Goal: Communication & Community: Ask a question

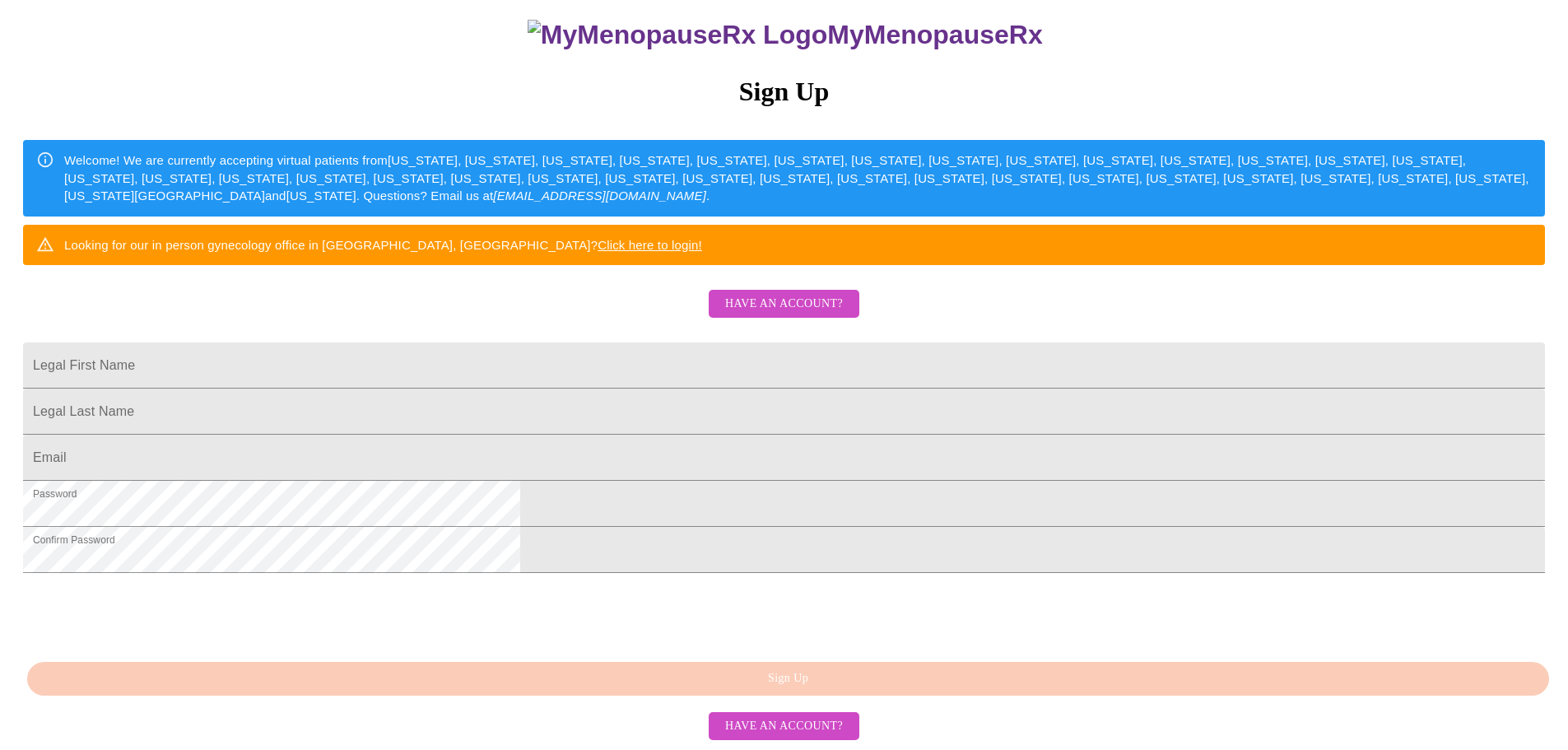
scroll to position [307, 0]
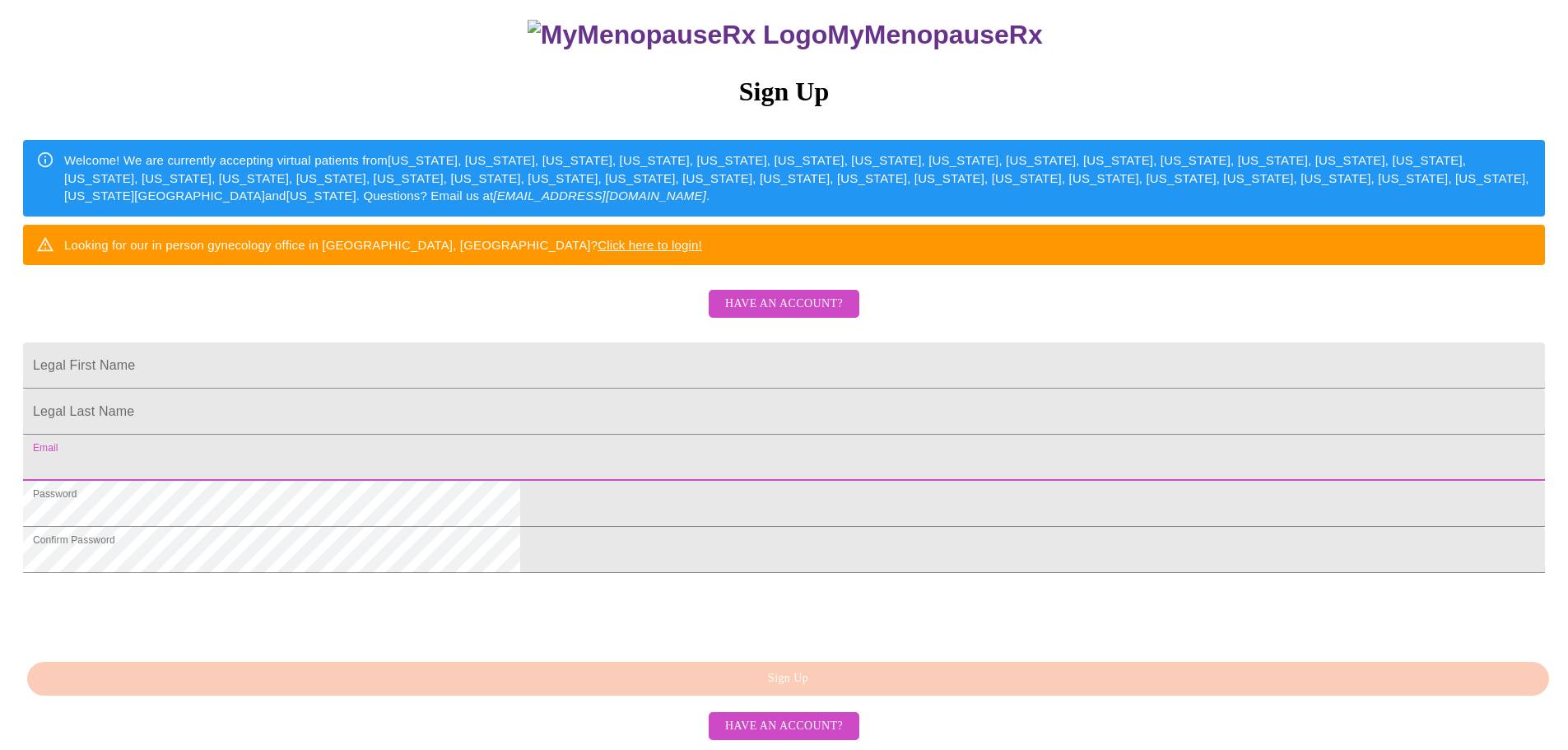
click at [695, 435] on input "Legal First Name" at bounding box center [784, 457] width 1522 height 46
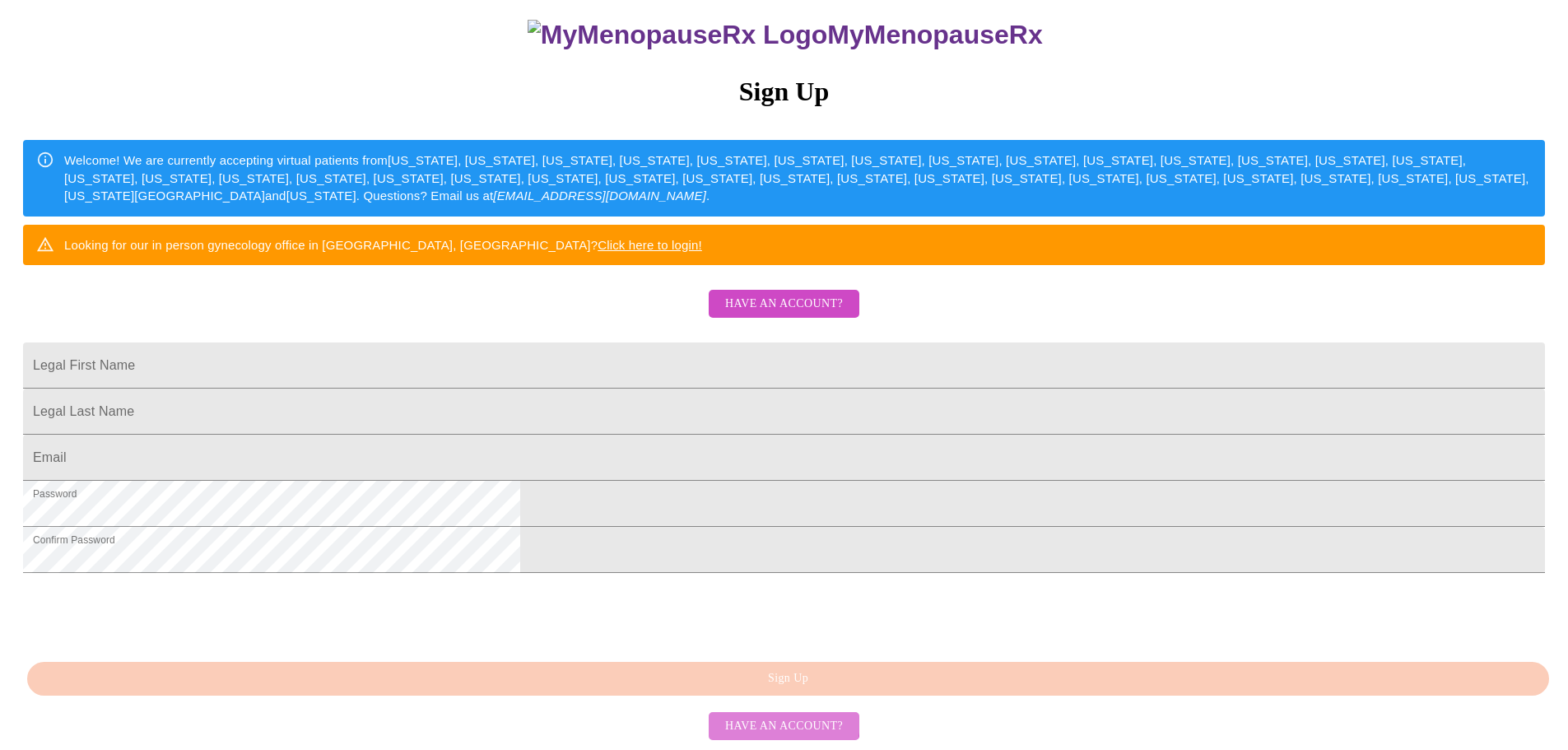
click at [780, 723] on span "Have an account?" at bounding box center [784, 726] width 118 height 21
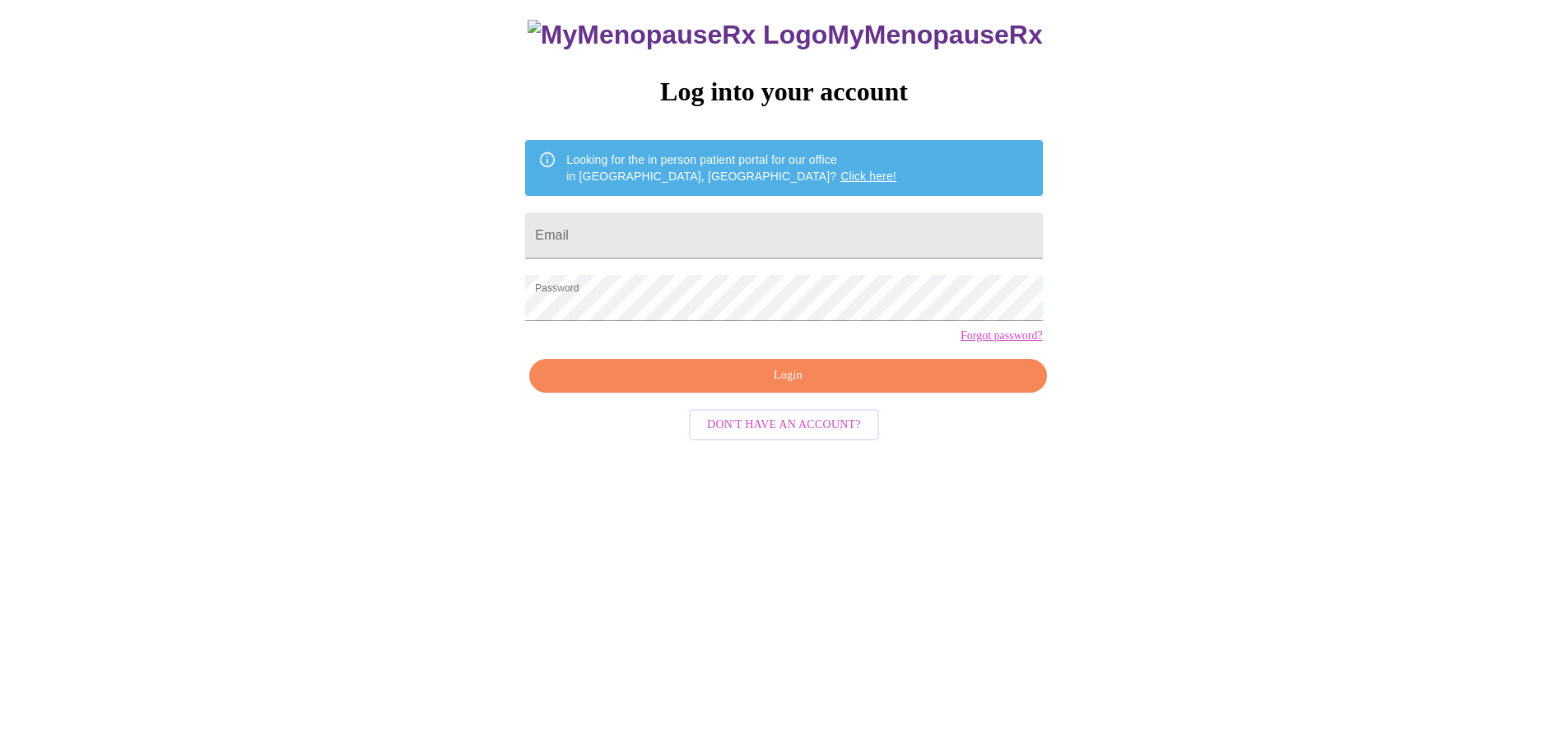
scroll to position [17, 0]
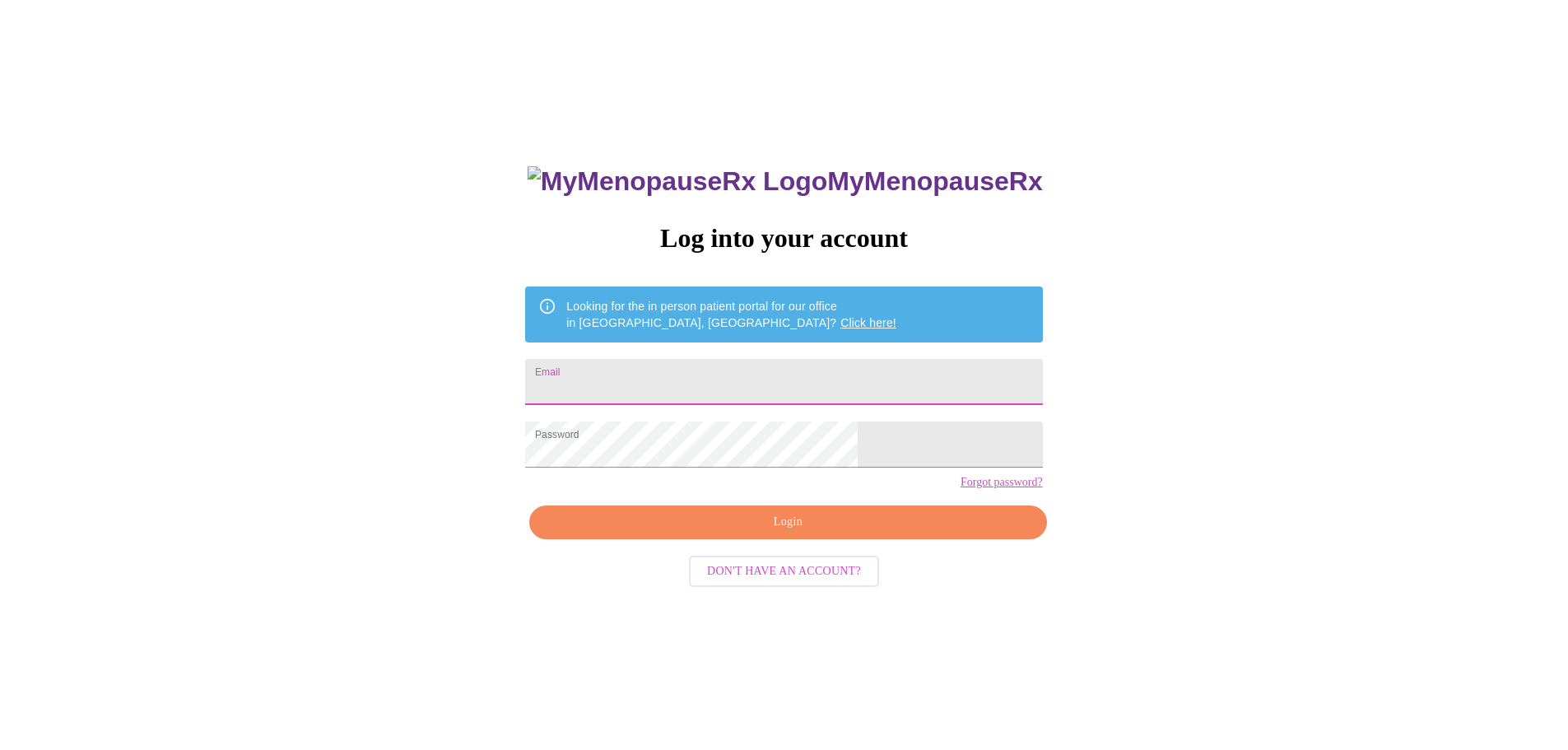
click at [729, 369] on input "Email" at bounding box center [784, 382] width 517 height 46
type input "[EMAIL_ADDRESS][DOMAIN_NAME]"
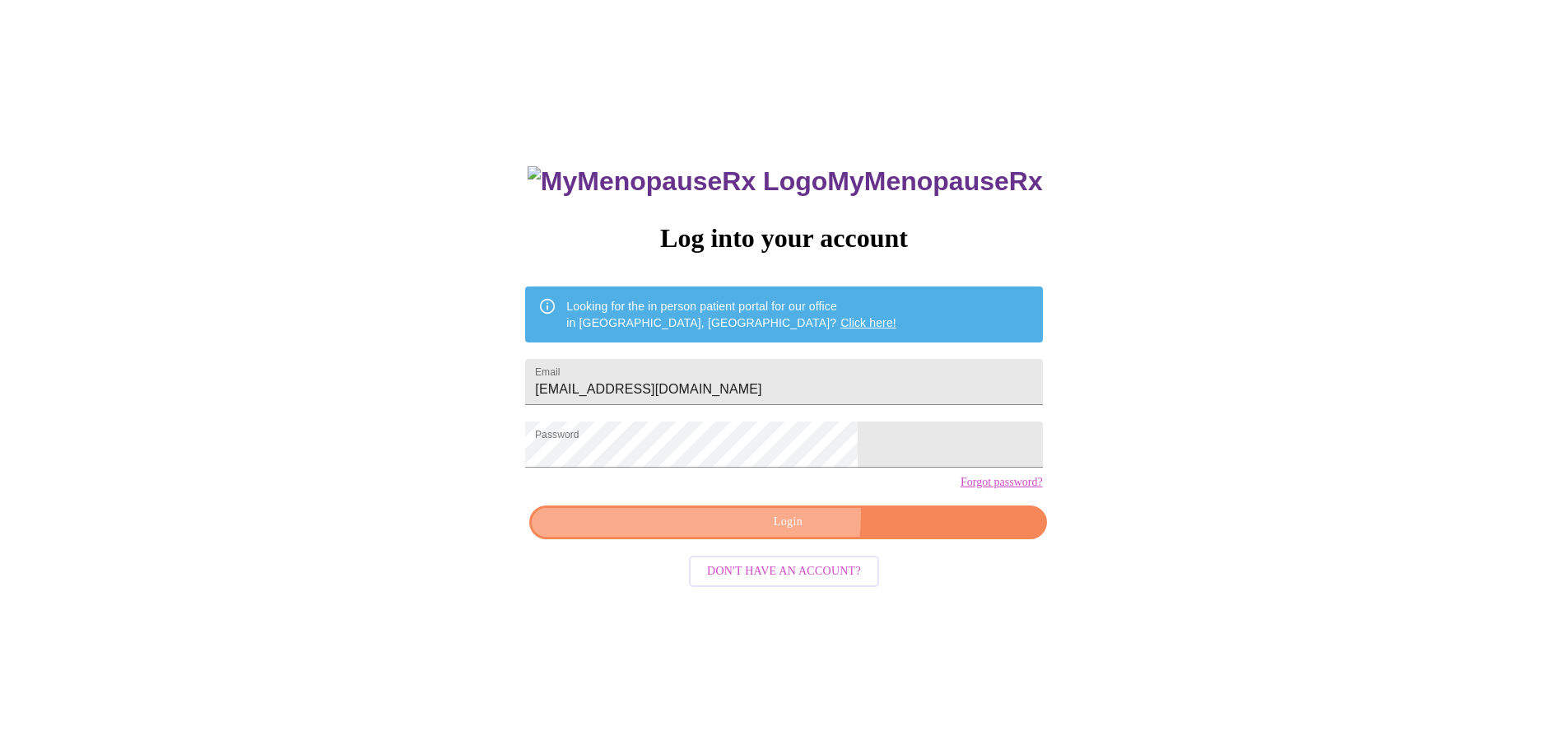
click at [776, 533] on span "Login" at bounding box center [787, 522] width 479 height 21
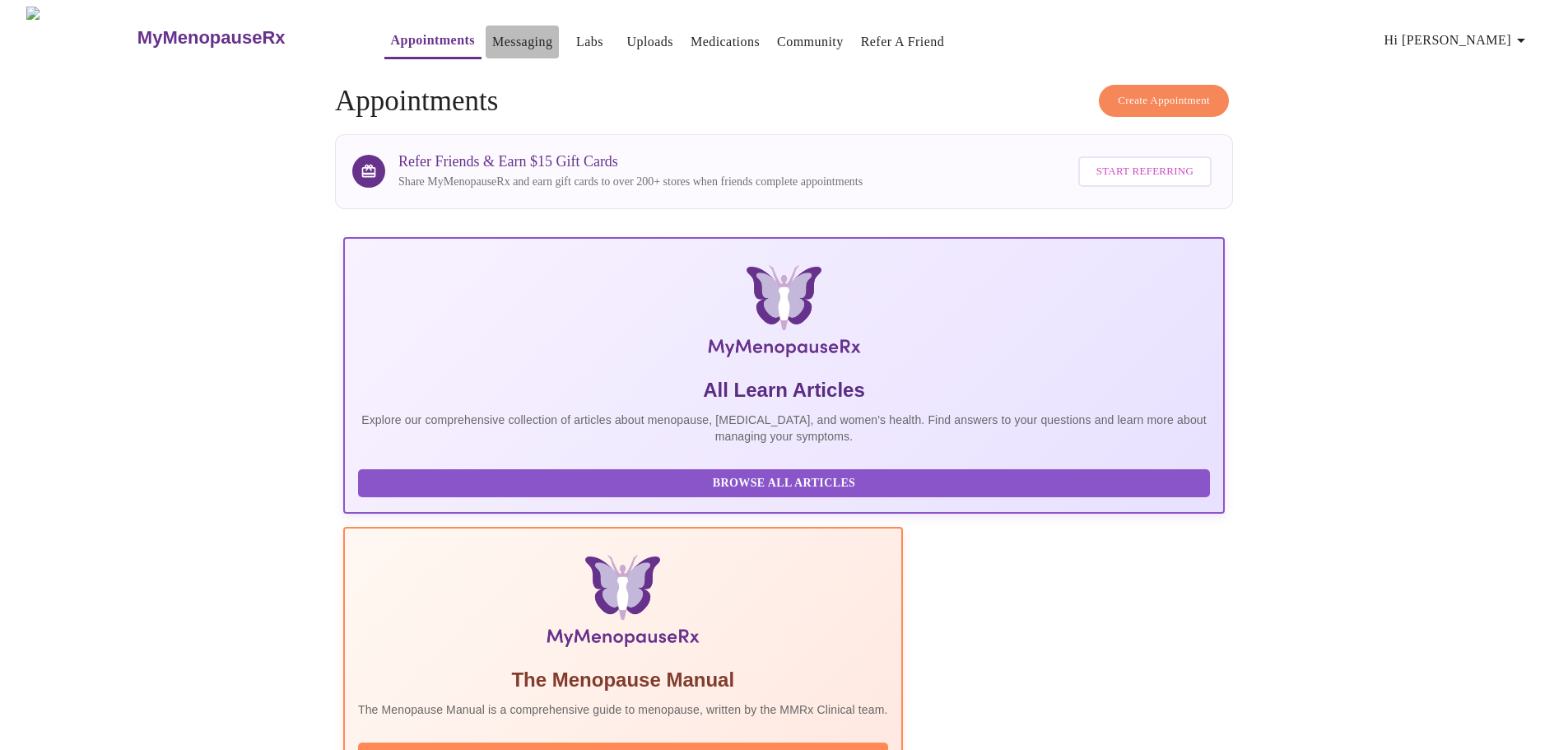
click at [492, 30] on link "Messaging" at bounding box center [522, 41] width 60 height 24
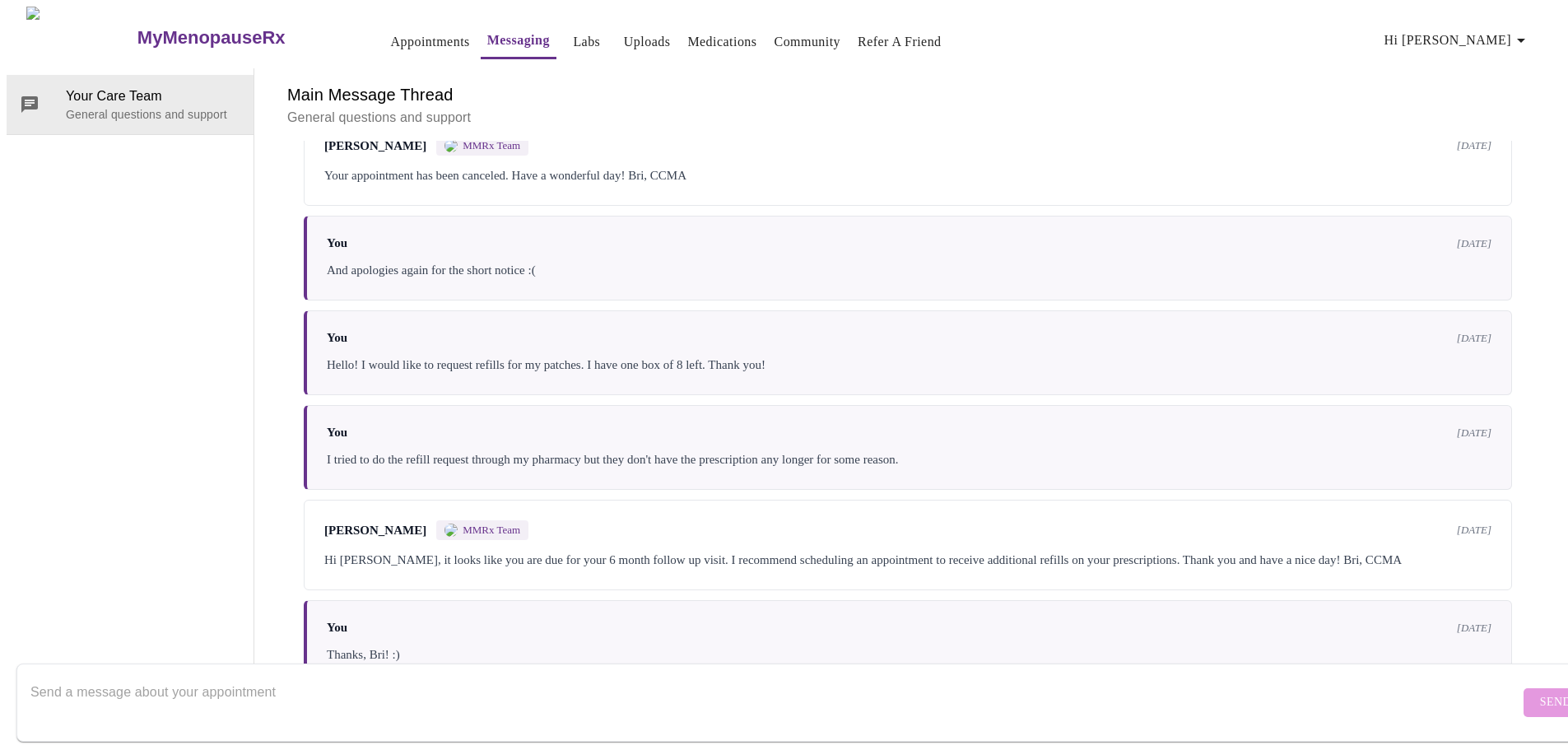
scroll to position [1681, 0]
click at [426, 681] on textarea "Send a message about your appointment" at bounding box center [774, 703] width 1489 height 53
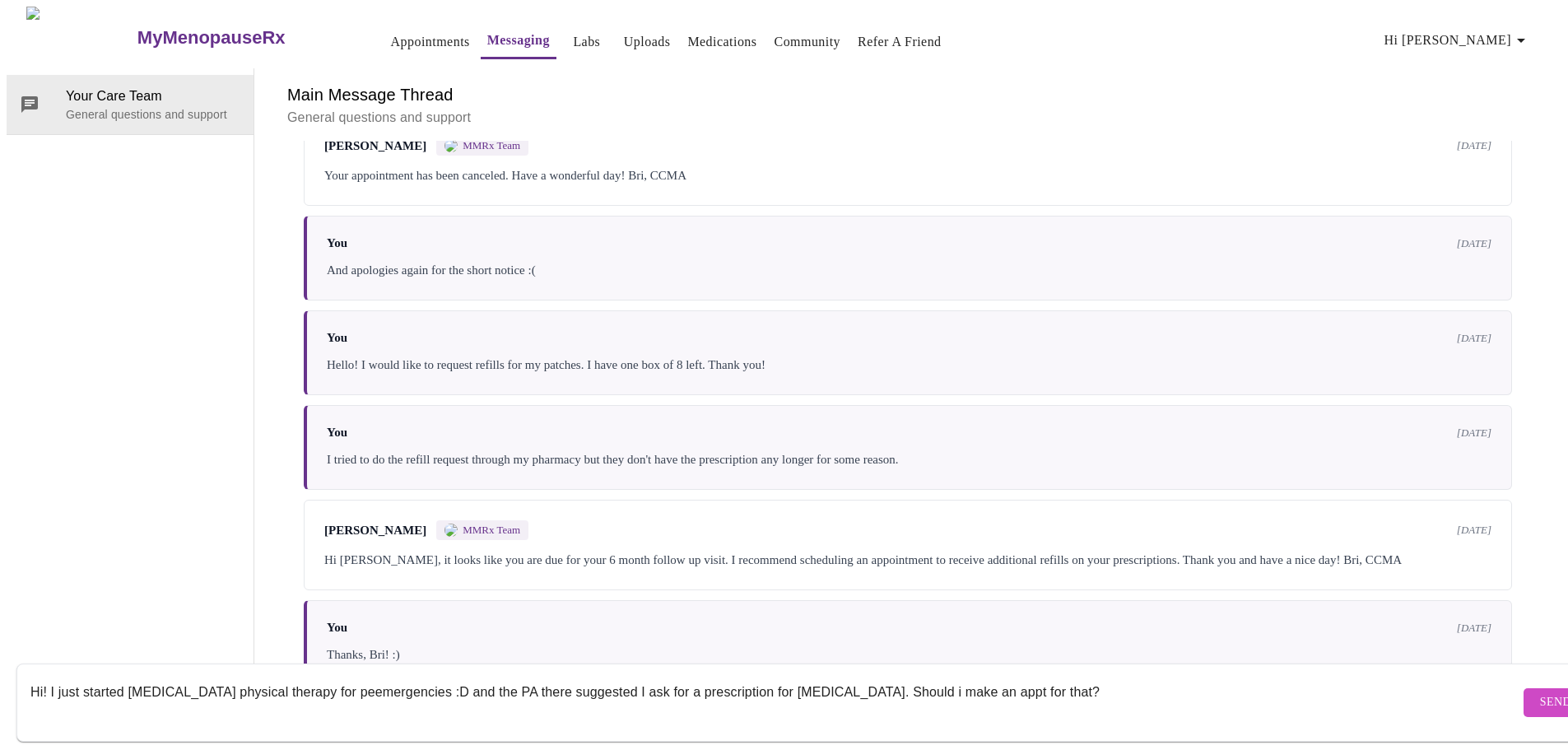
scroll to position [10, 0]
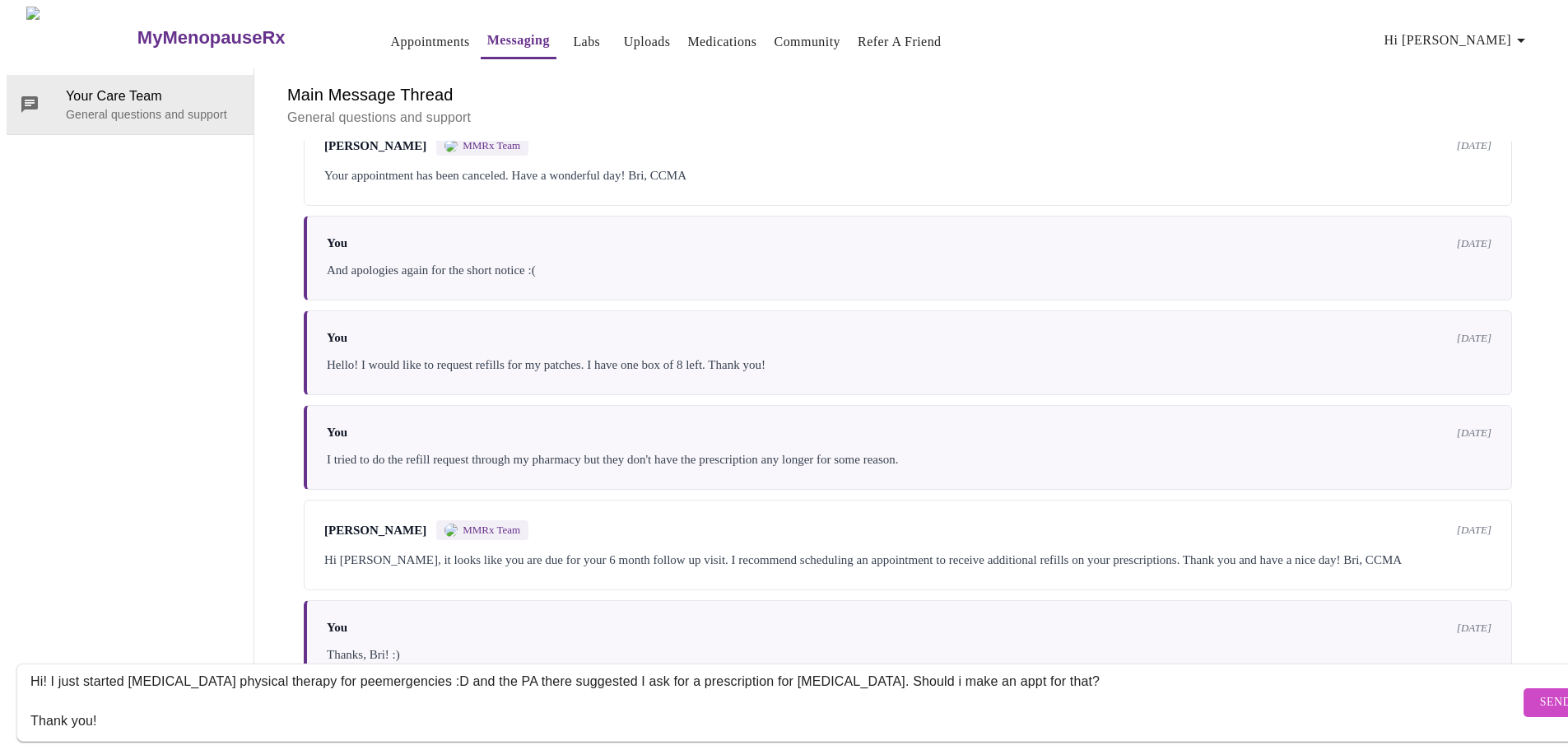
type textarea "Hi! I just started [MEDICAL_DATA] physical therapy for peemergencies :D and the…"
click at [1541, 693] on span "Send" at bounding box center [1556, 703] width 31 height 21
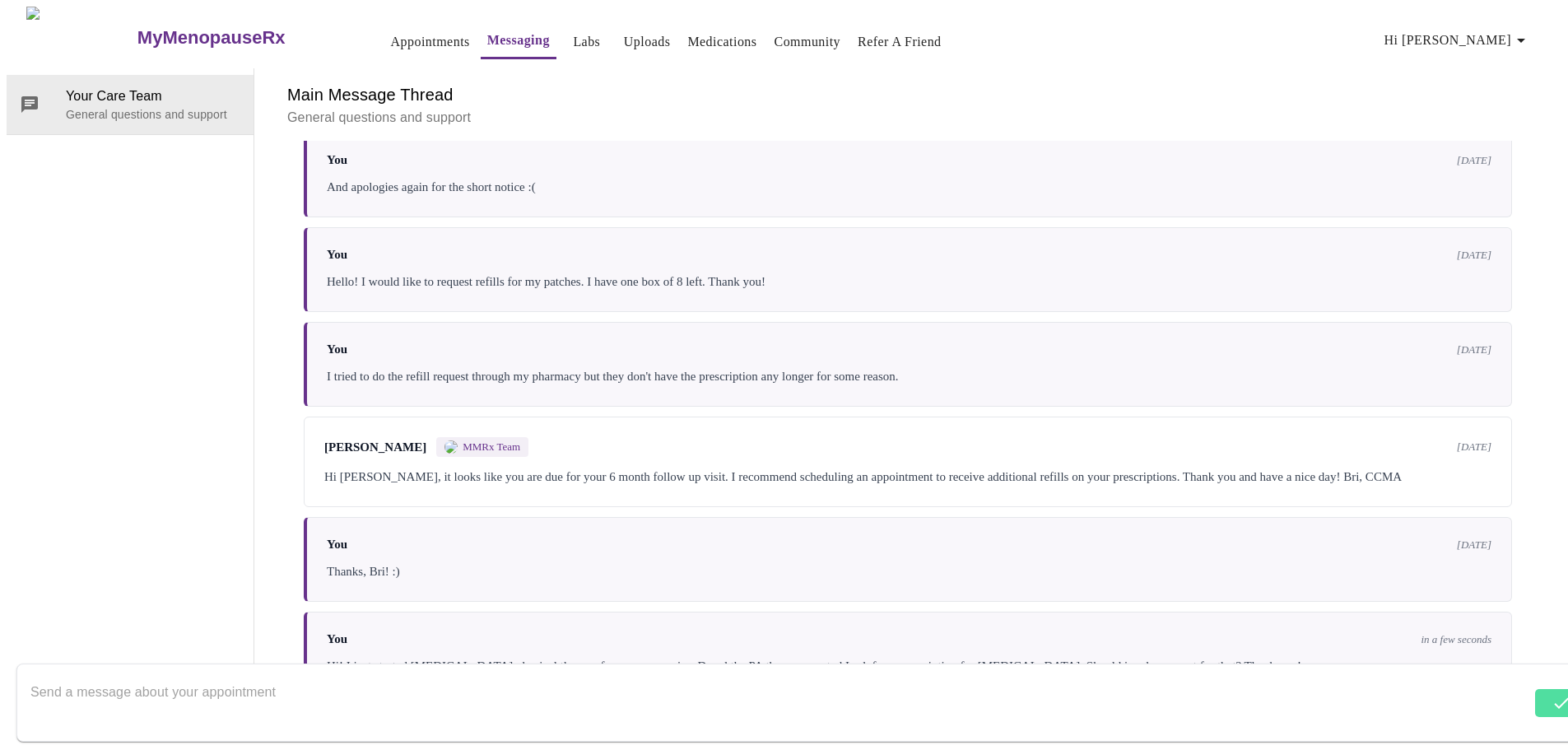
scroll to position [1779, 0]
